Goal: Task Accomplishment & Management: Manage account settings

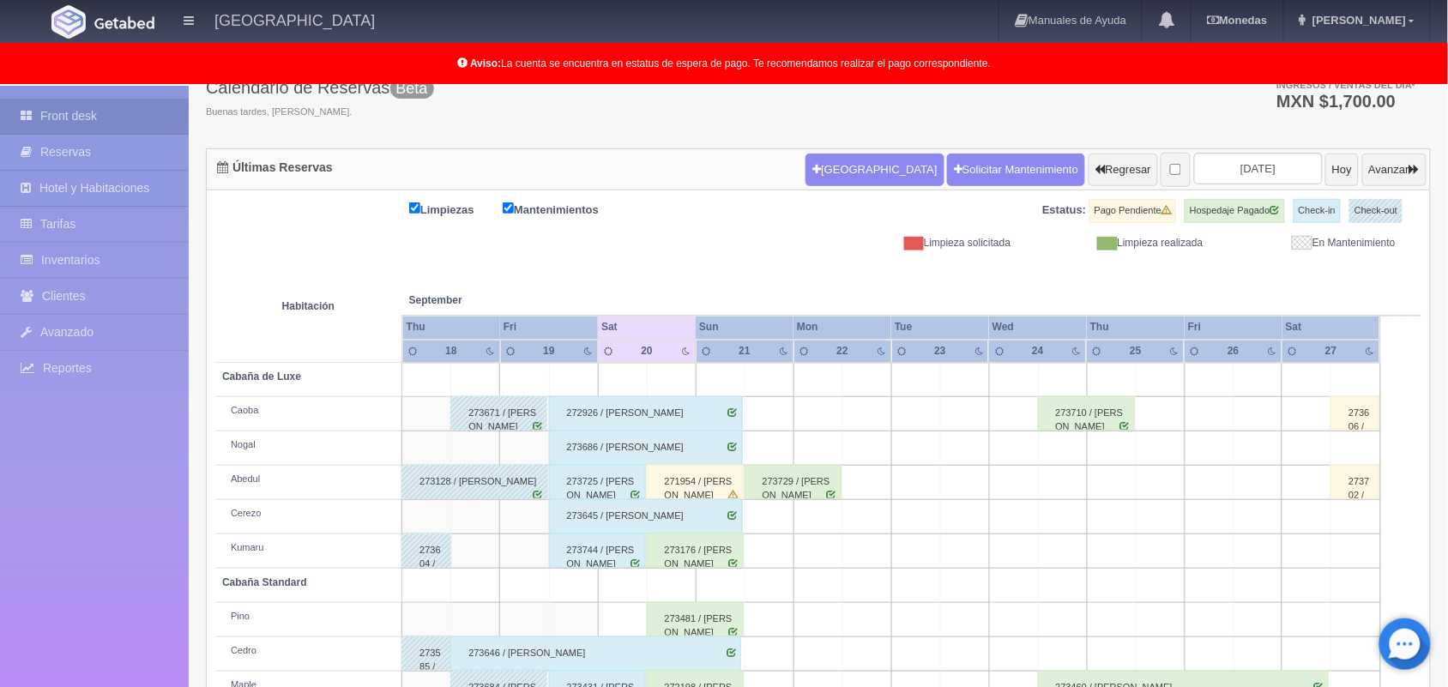
scroll to position [117, 0]
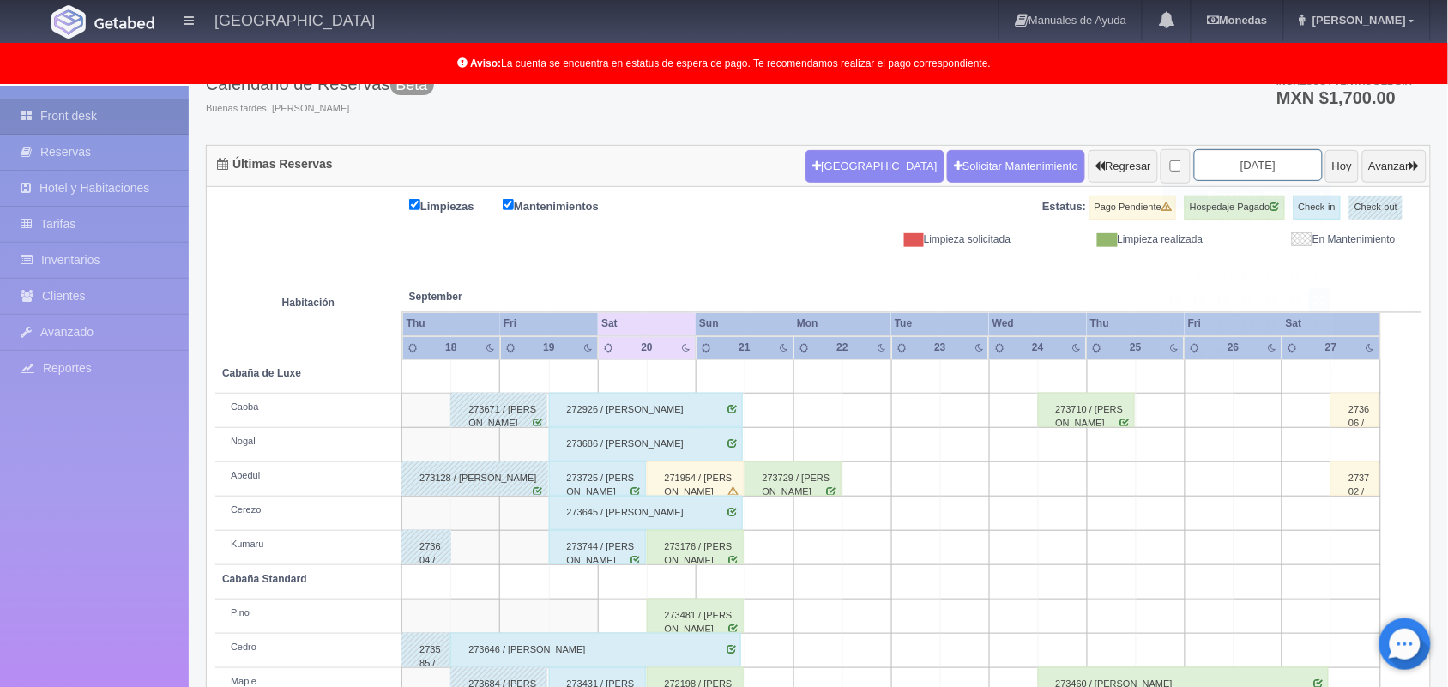
click at [1209, 165] on input "2025-09-20" at bounding box center [1258, 165] width 129 height 32
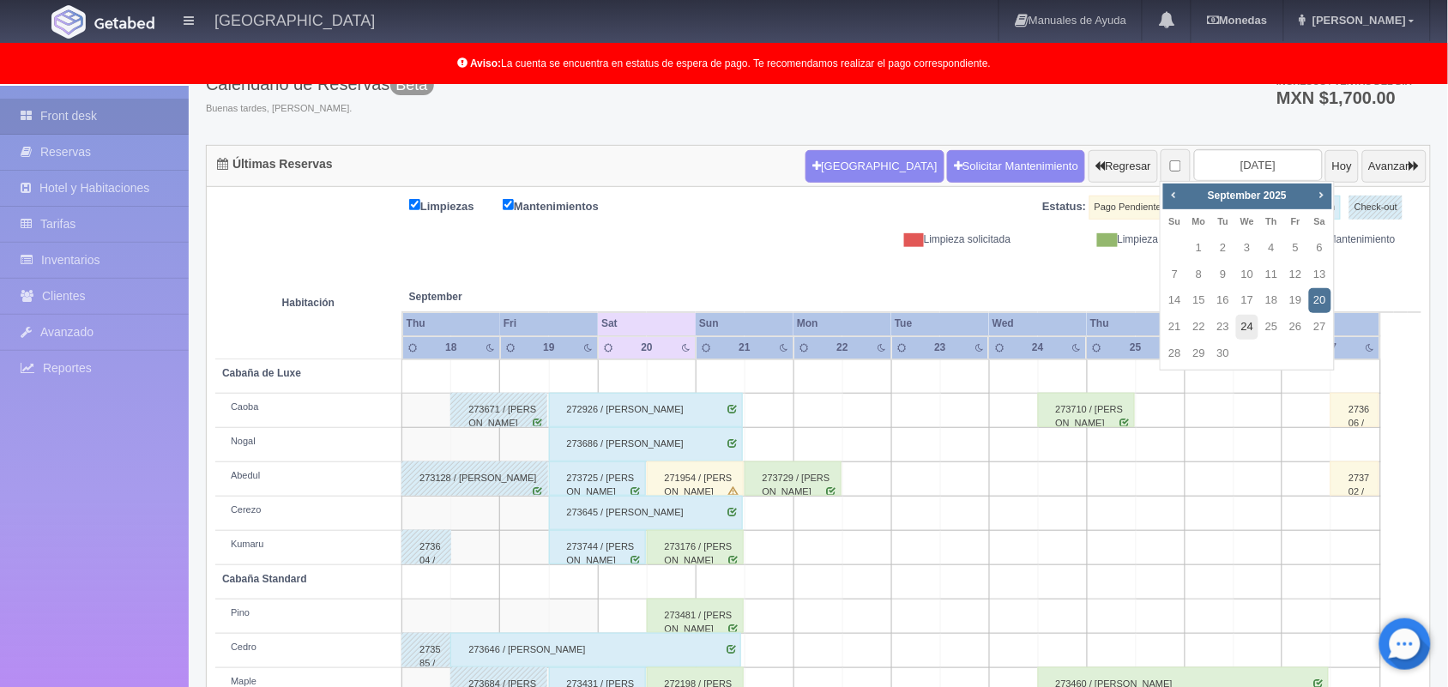
click at [1248, 328] on link "24" at bounding box center [1247, 327] width 22 height 25
type input "[DATE]"
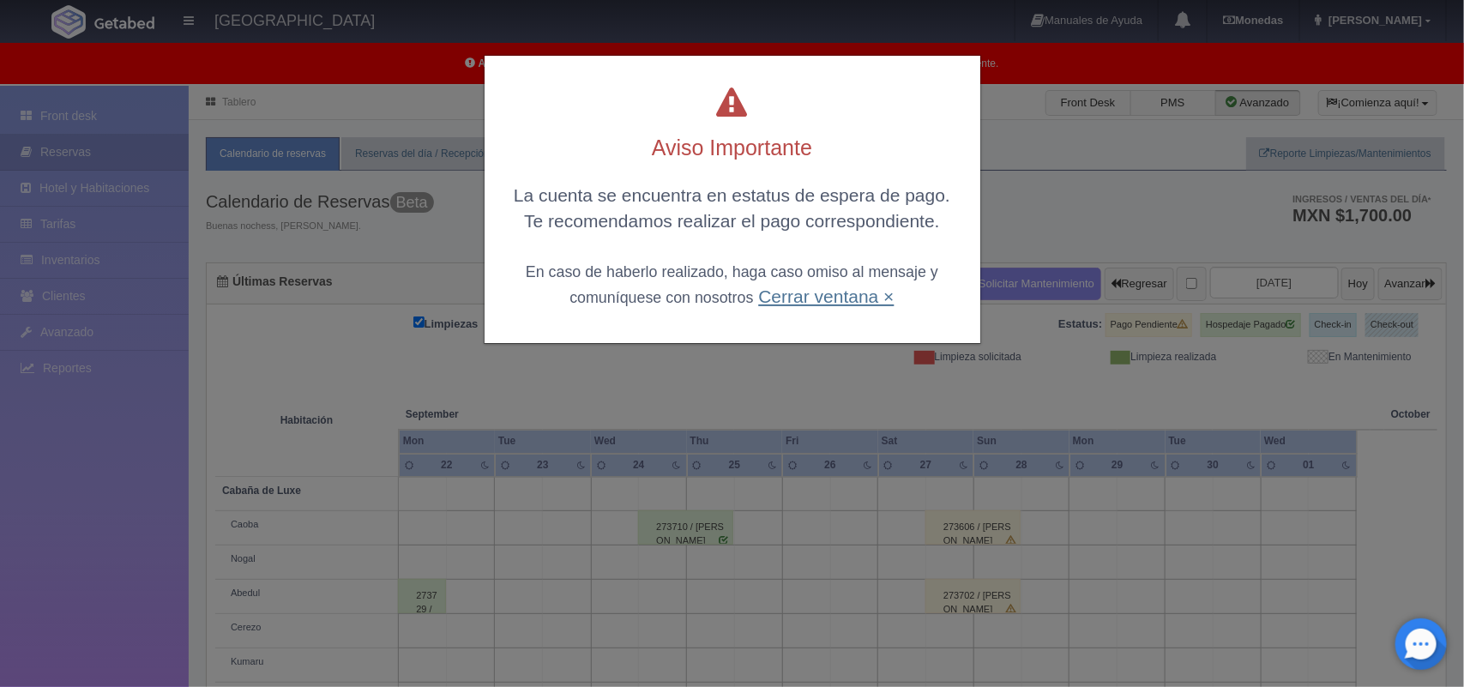
click at [812, 298] on link "Cerrar ventana ×" at bounding box center [826, 296] width 136 height 20
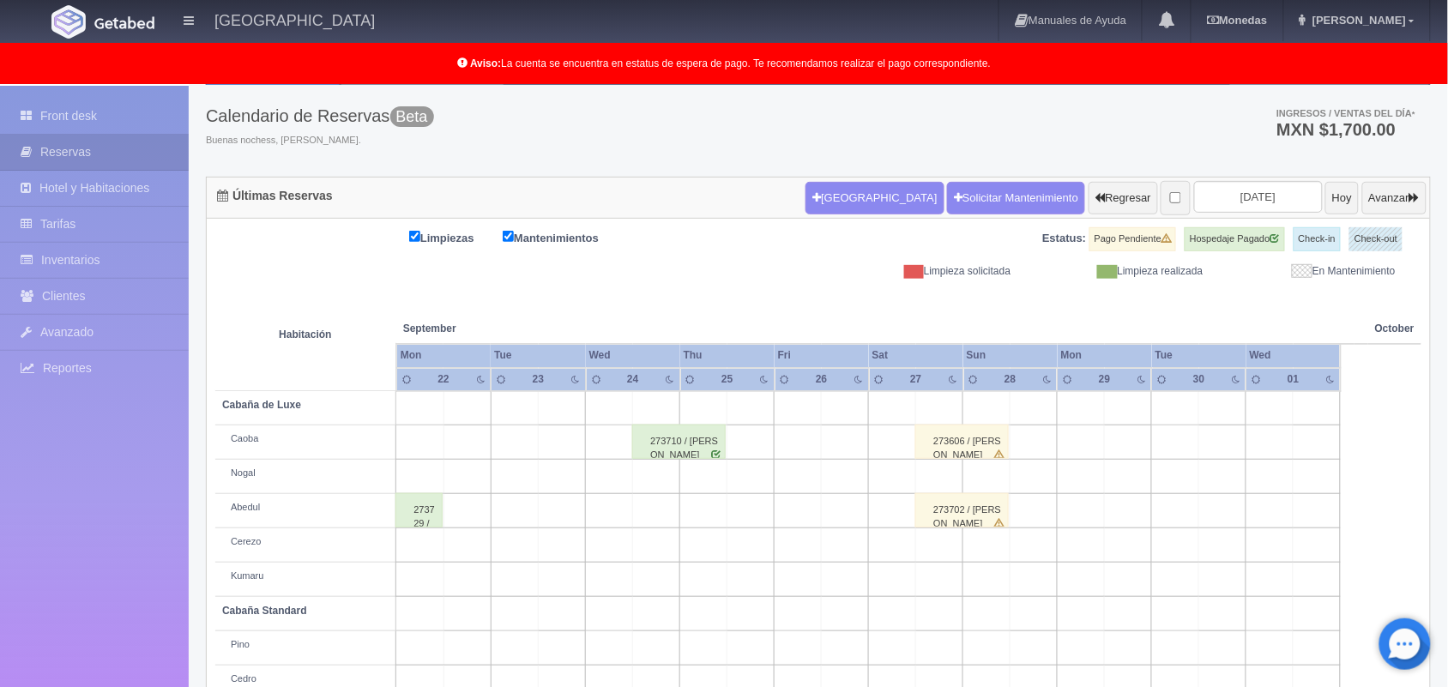
scroll to position [238, 0]
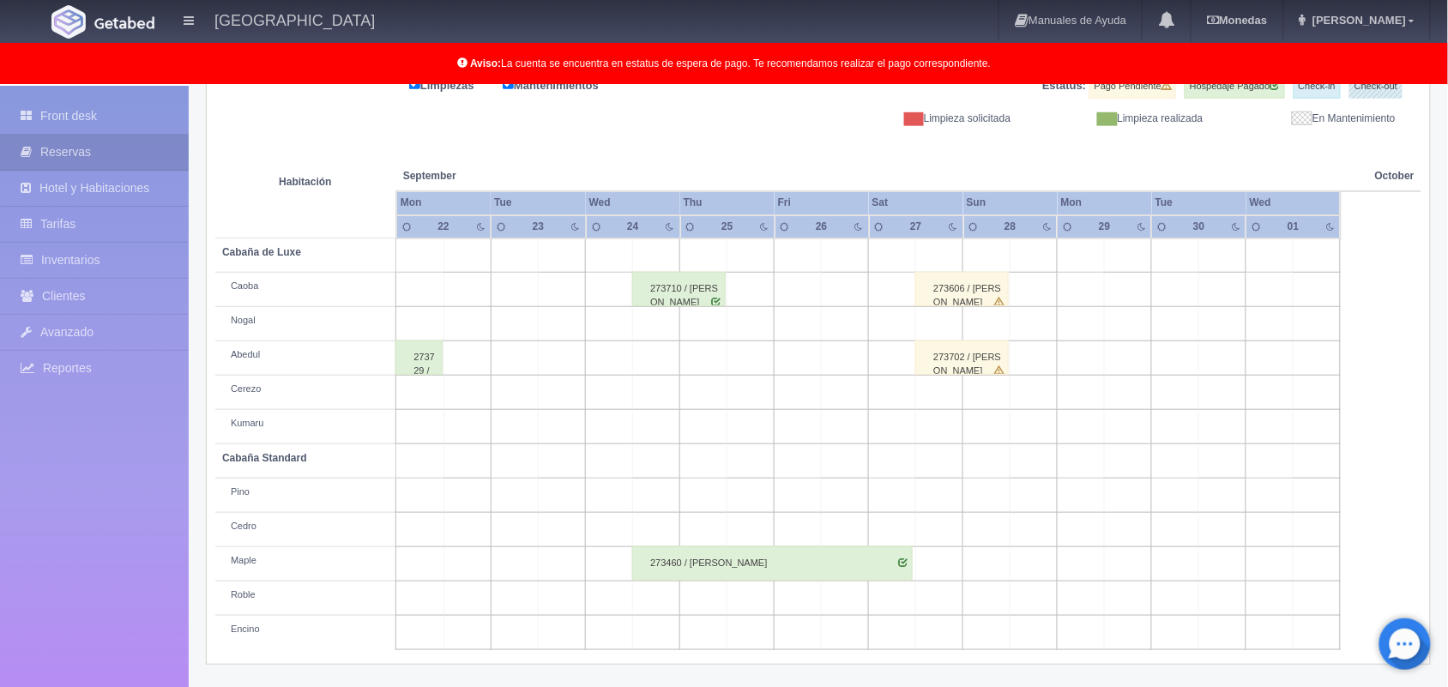
click at [684, 298] on div "273710 / [PERSON_NAME]" at bounding box center [678, 289] width 93 height 34
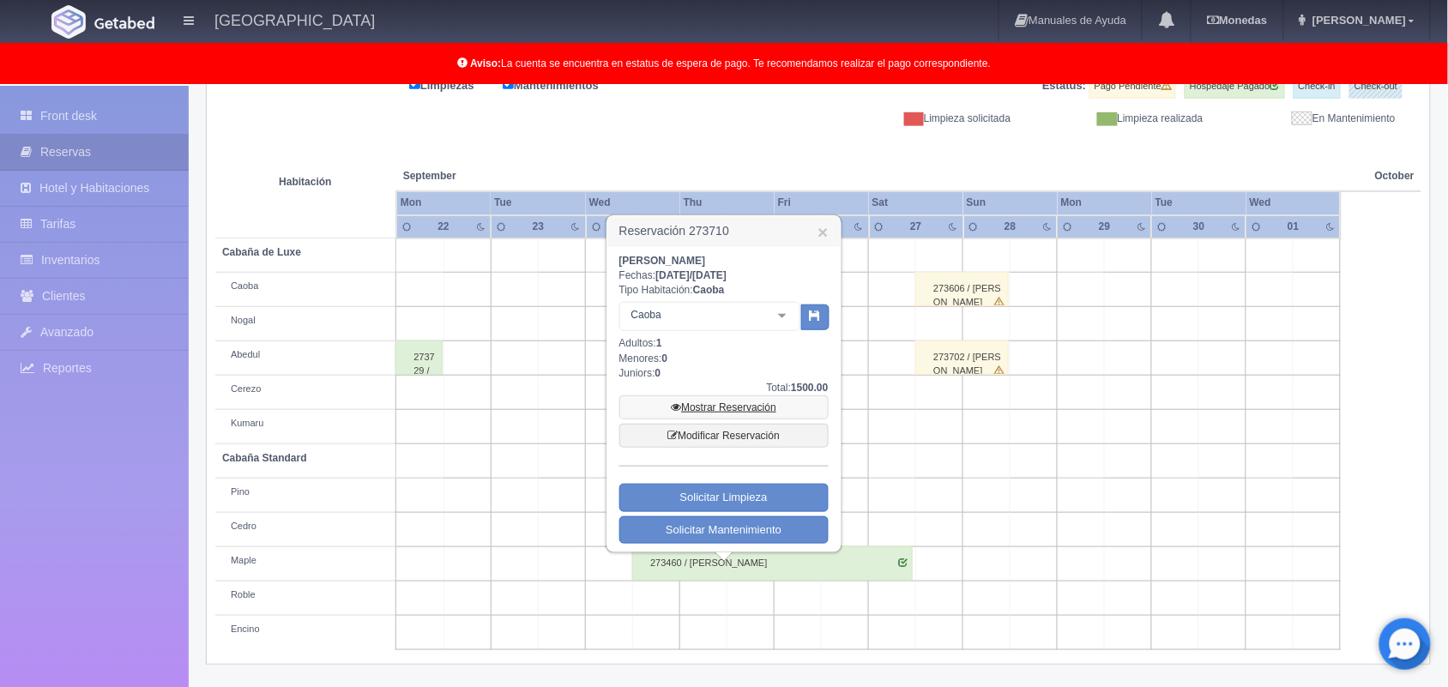
click at [736, 408] on link "Mostrar Reservación" at bounding box center [723, 407] width 209 height 24
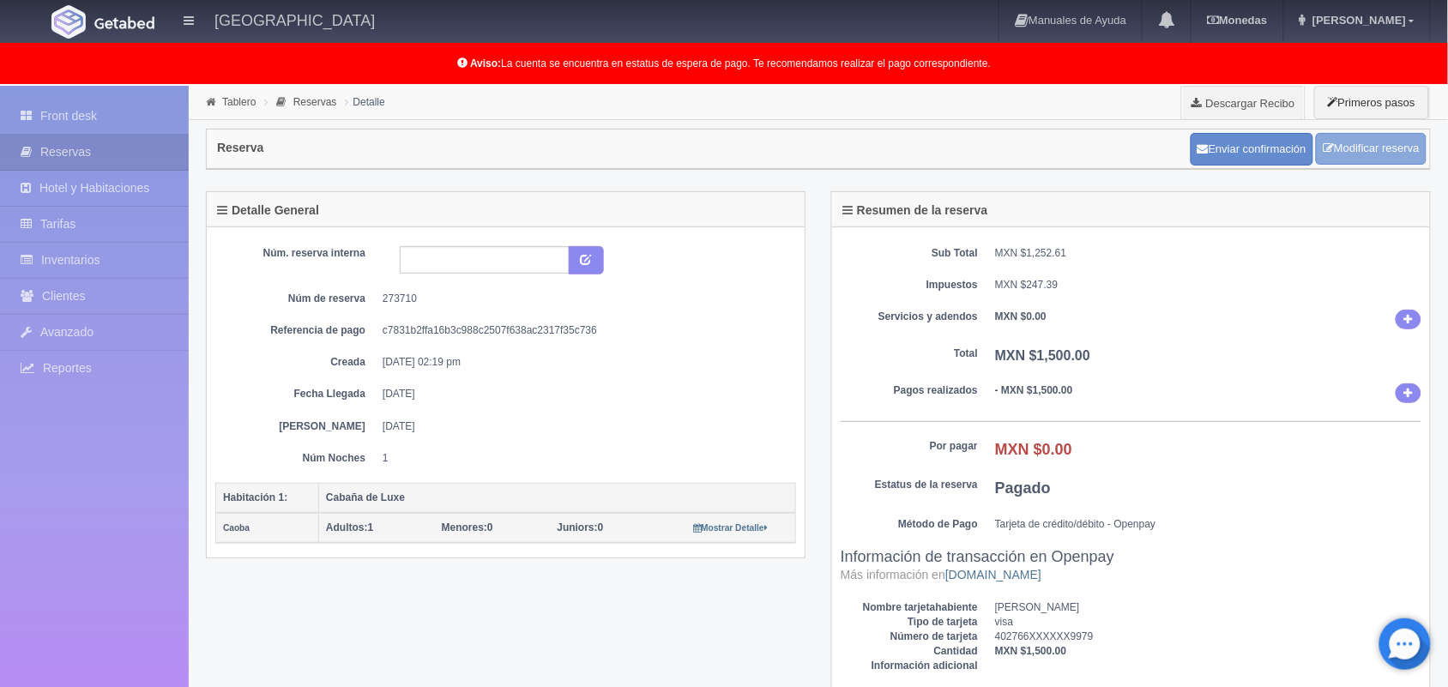
click at [1349, 150] on link "Modificar reserva" at bounding box center [1371, 149] width 111 height 32
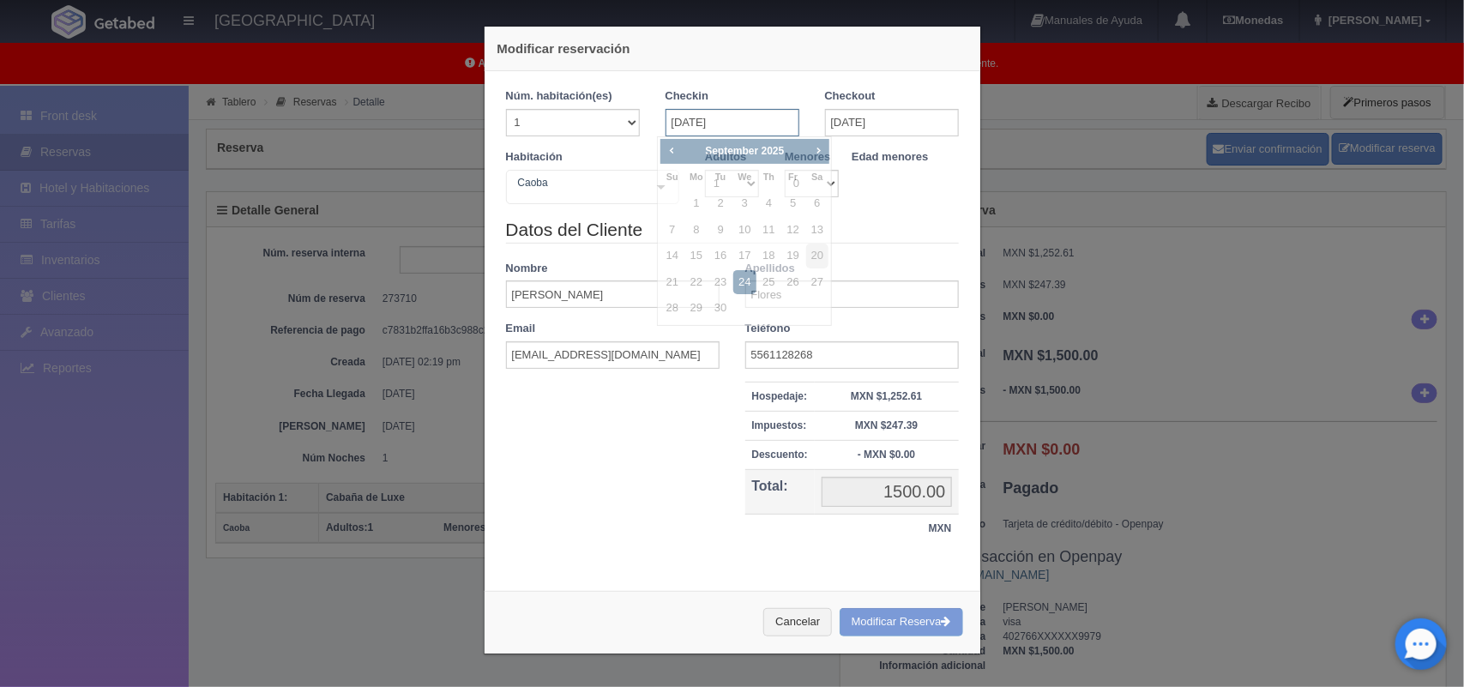
click at [749, 124] on input "[DATE]" at bounding box center [733, 122] width 134 height 27
click at [671, 310] on link "28" at bounding box center [672, 308] width 22 height 25
type input "[DATE]"
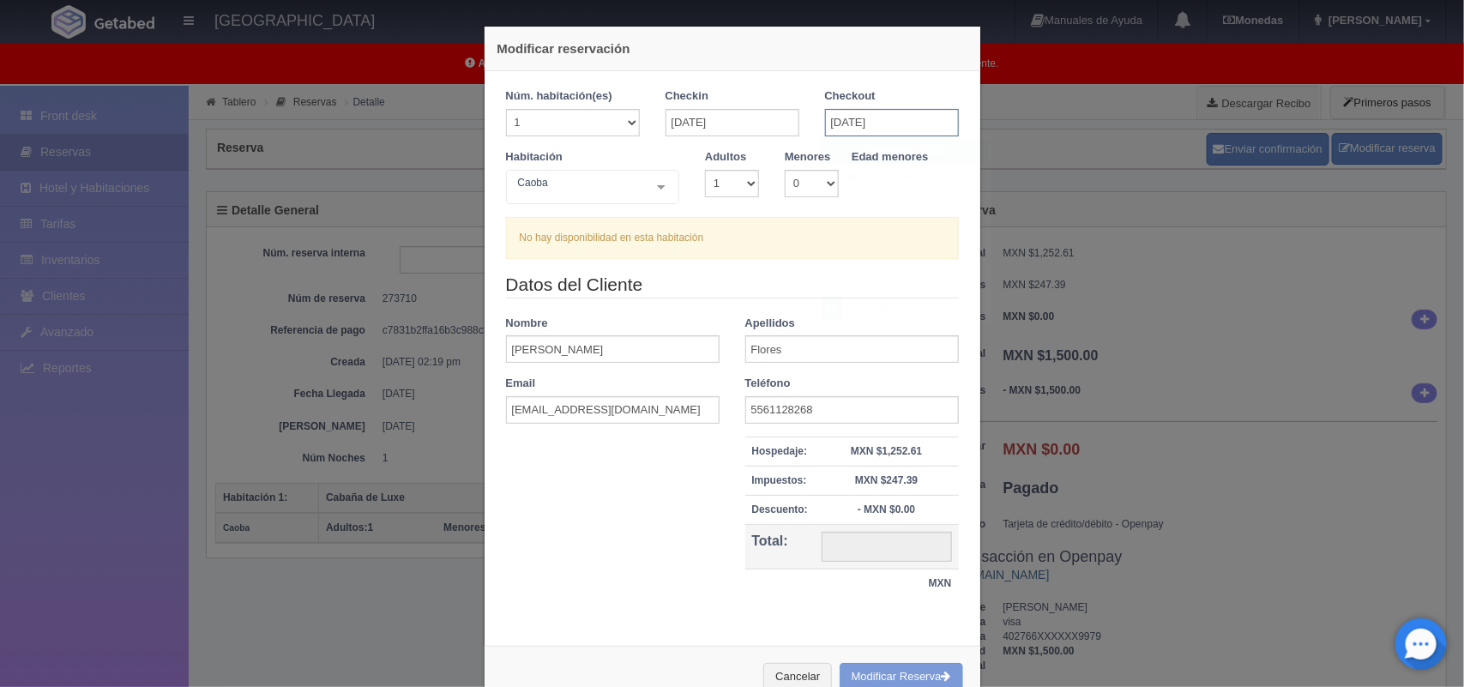
click at [872, 122] on input "[DATE]" at bounding box center [892, 122] width 134 height 27
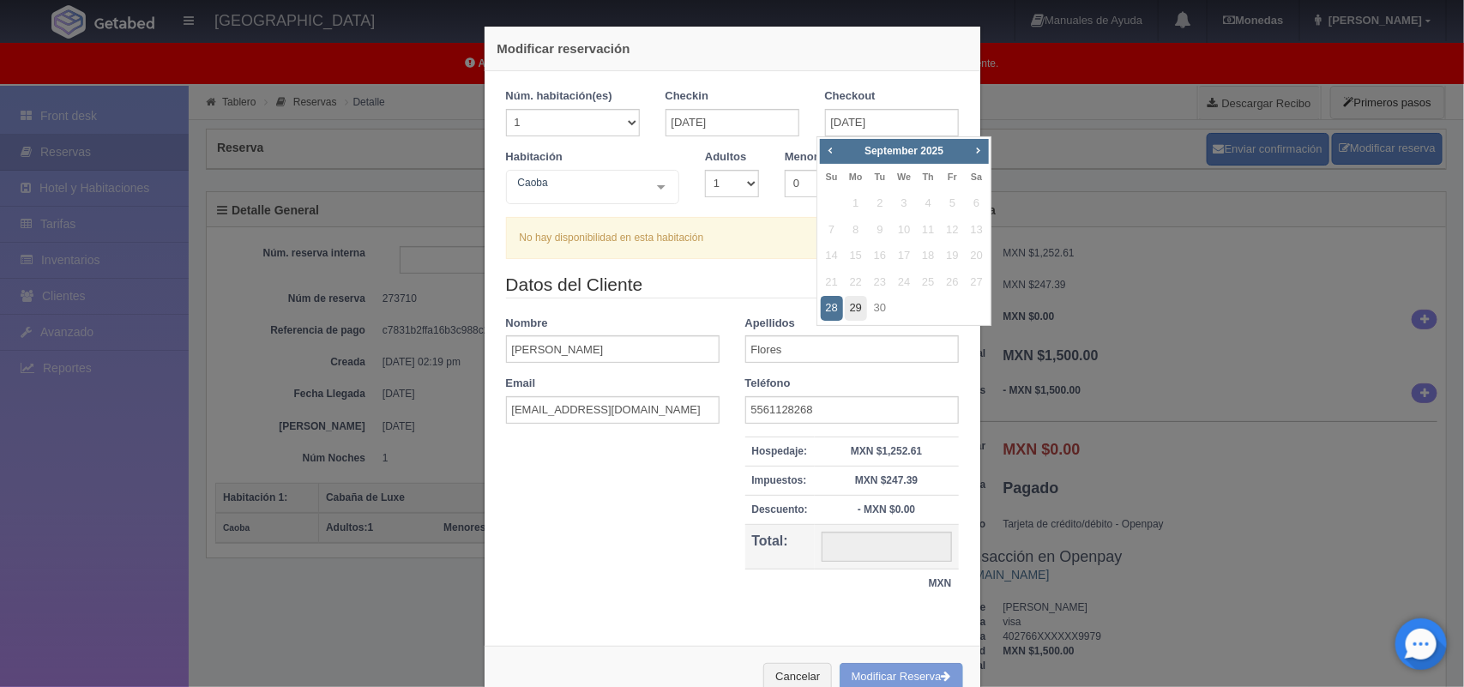
click at [851, 310] on link "29" at bounding box center [856, 308] width 22 height 25
type input "[DATE]"
checkbox input "false"
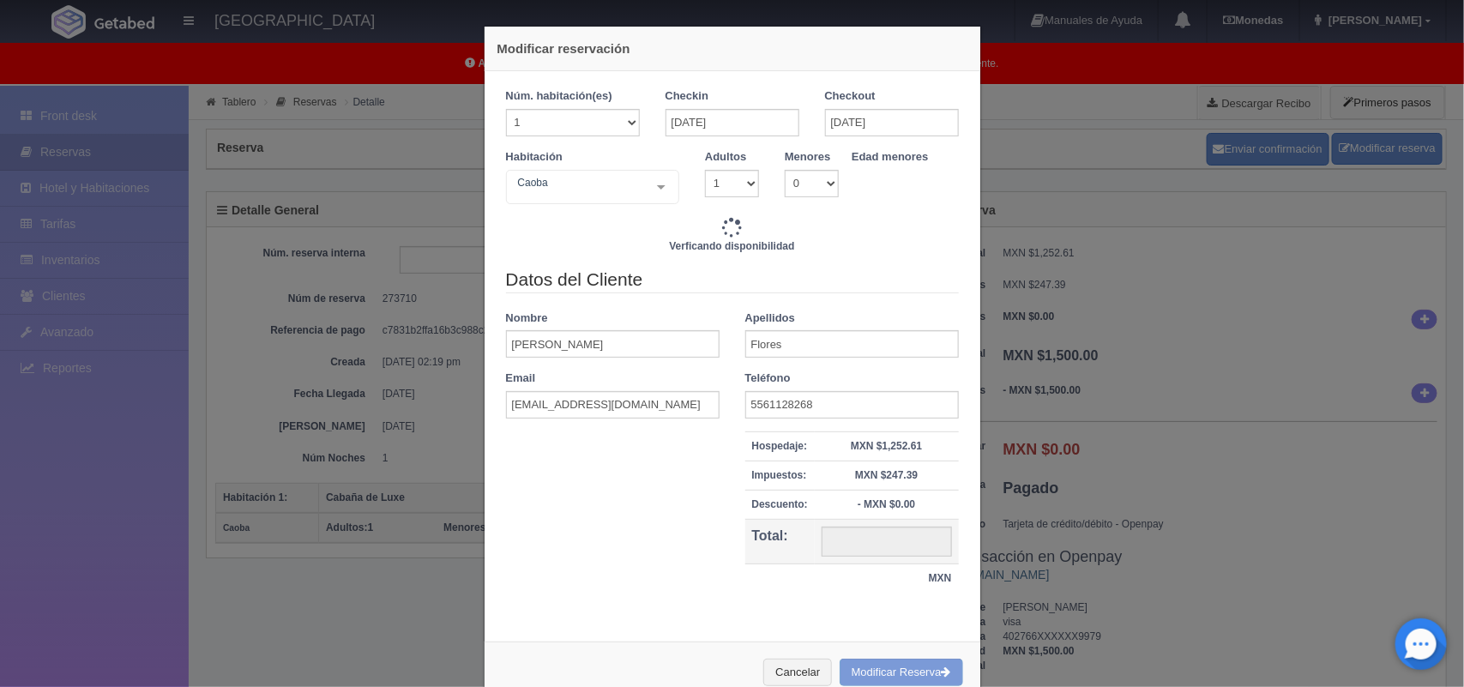
type input "1800.00"
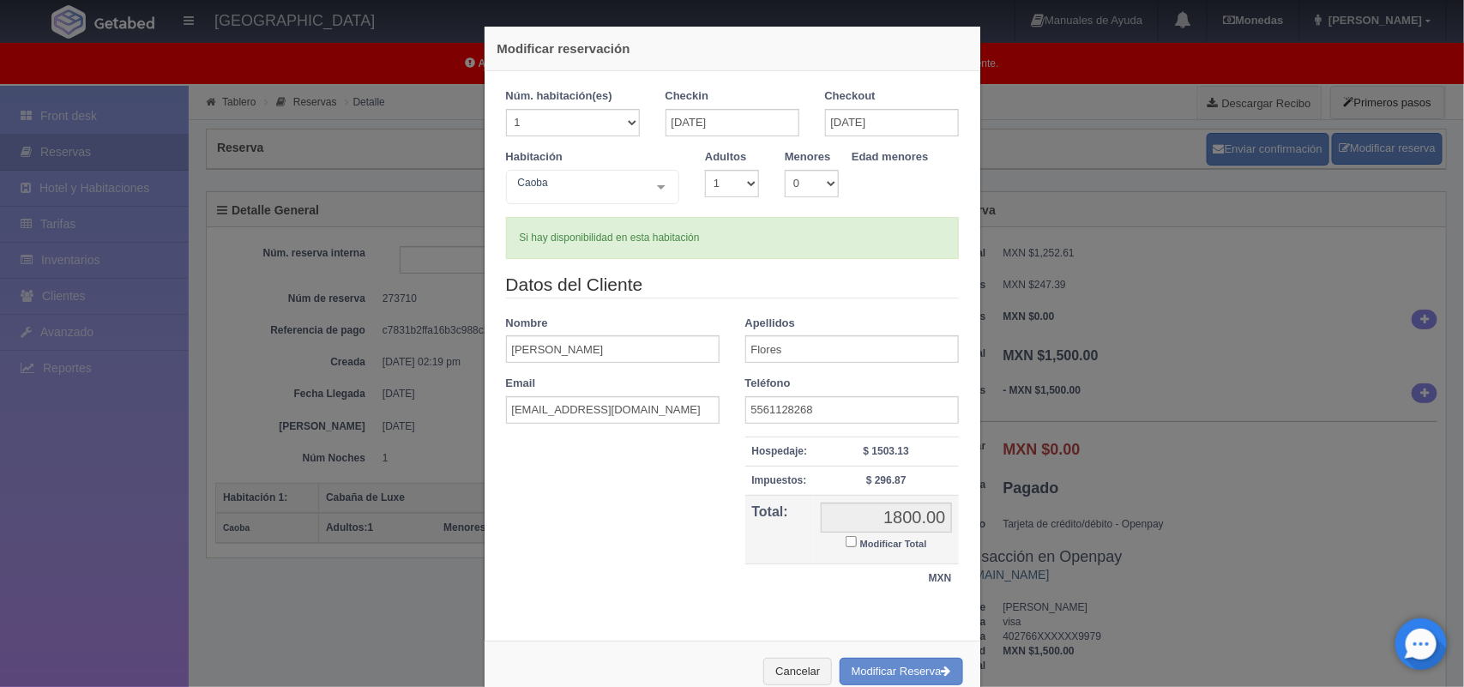
scroll to position [45, 0]
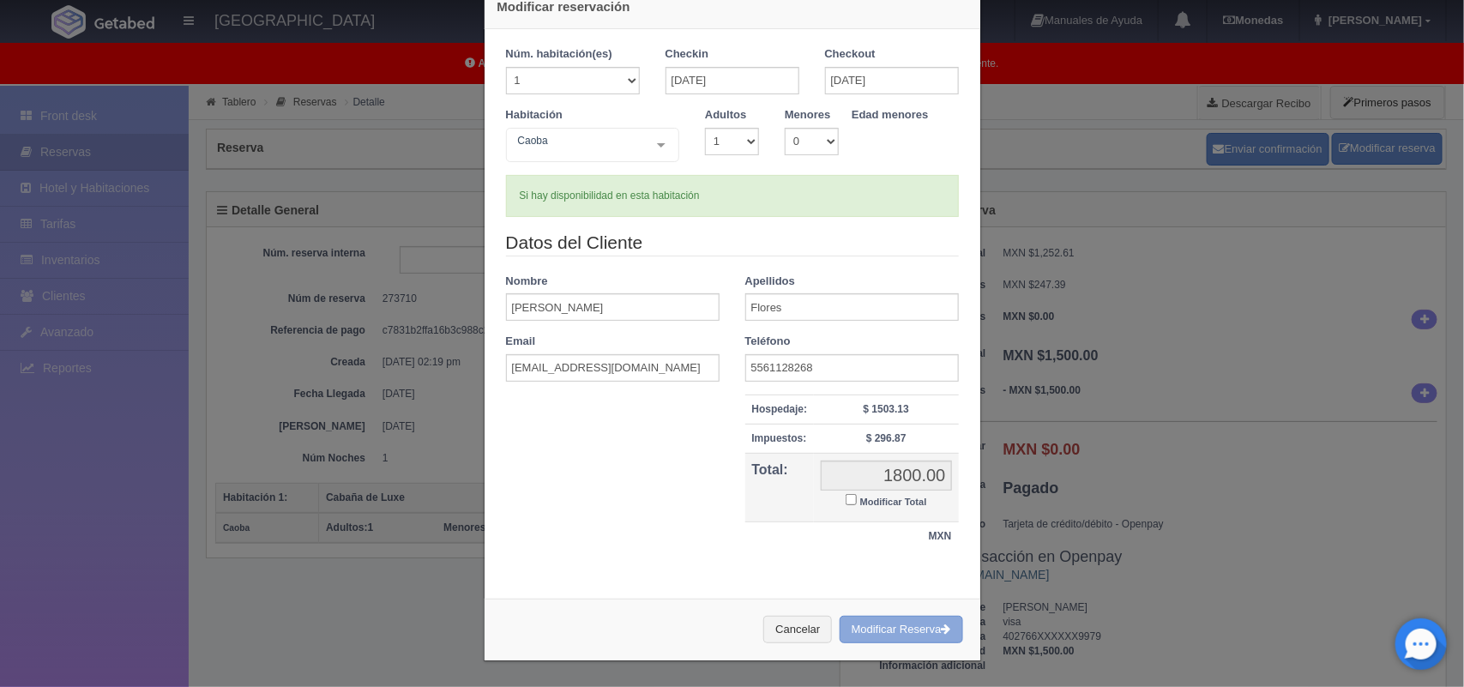
click at [882, 629] on button "Modificar Reserva" at bounding box center [901, 630] width 123 height 28
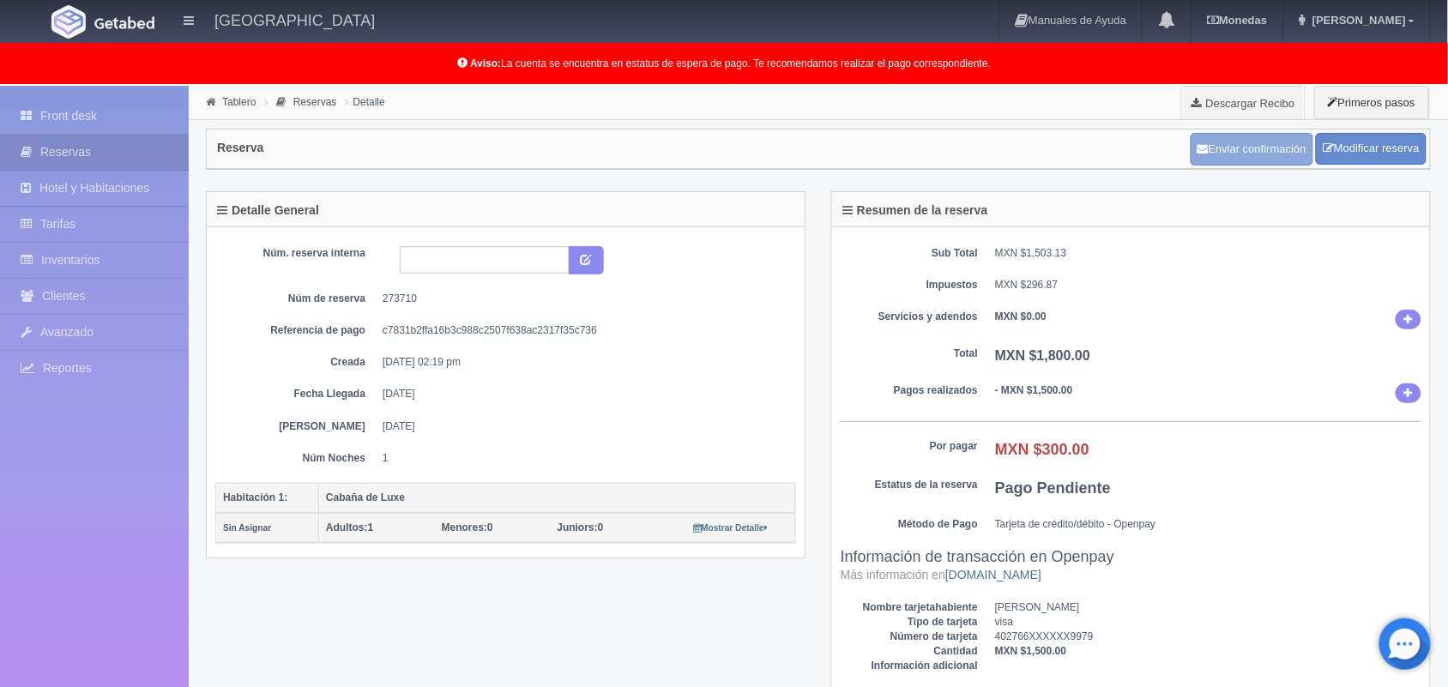
click at [1256, 154] on button "Enviar confirmación" at bounding box center [1251, 149] width 123 height 33
